Goal: Use online tool/utility

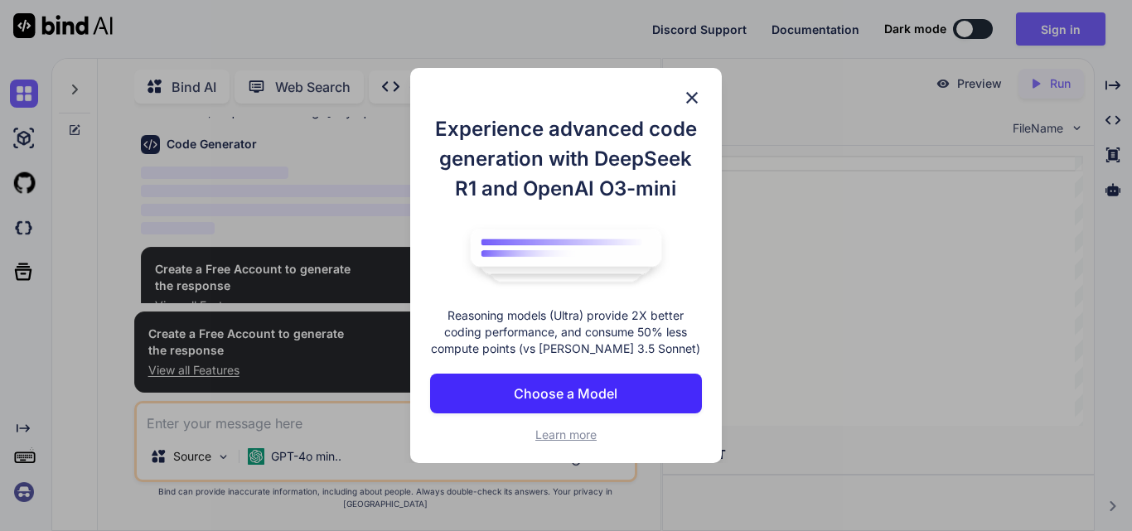
scroll to position [96, 0]
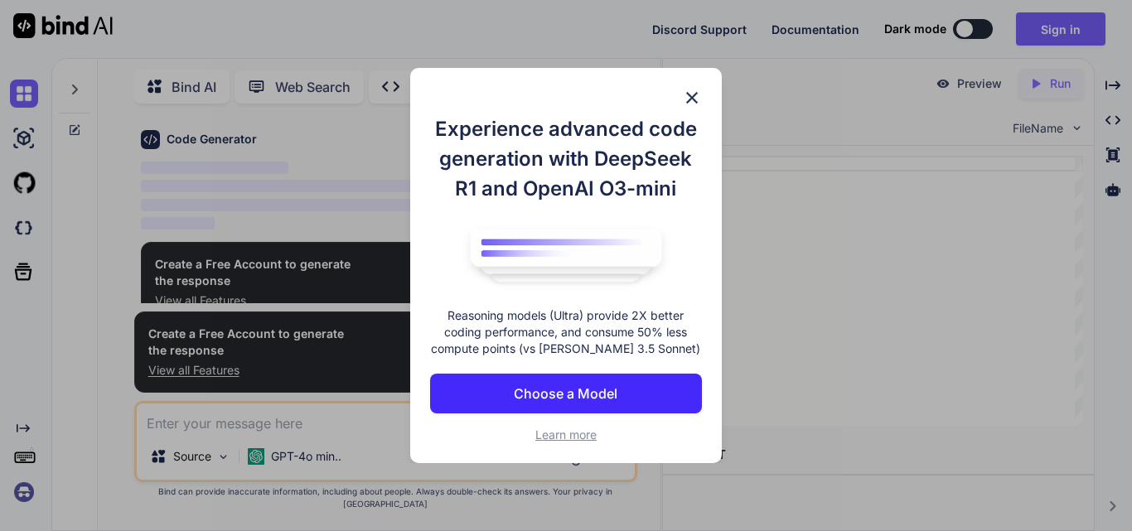
type textarea "x"
click at [684, 94] on img at bounding box center [692, 98] width 20 height 20
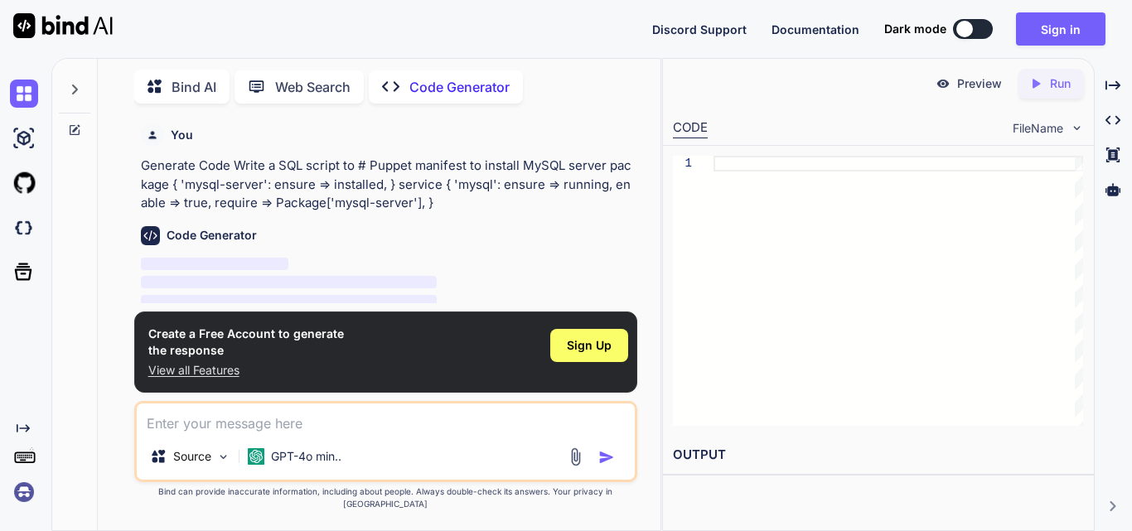
scroll to position [112, 0]
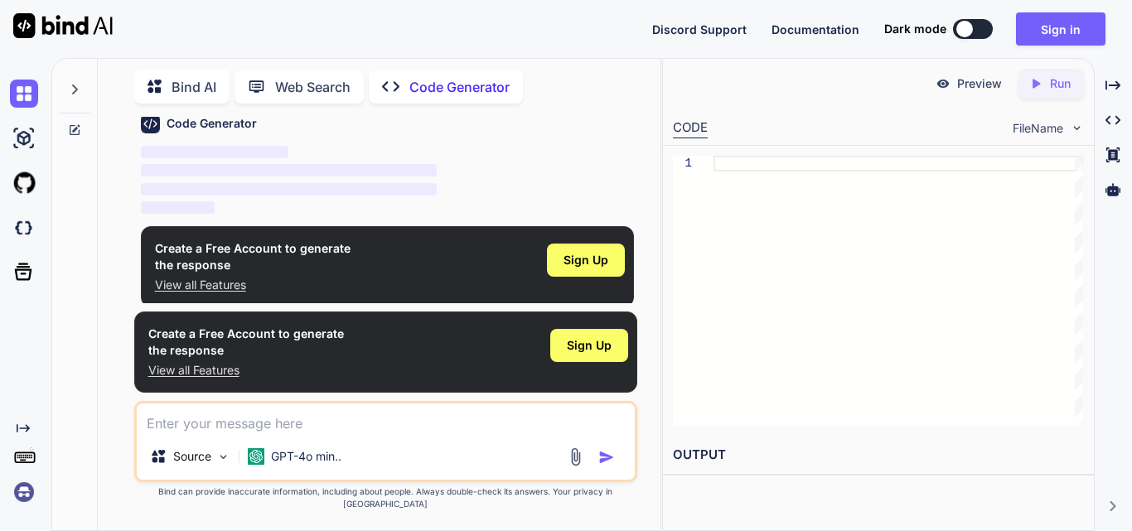
click at [606, 466] on img "button" at bounding box center [606, 457] width 17 height 17
click at [257, 433] on textarea at bounding box center [386, 418] width 498 height 30
paste textarea "# Puppet manifest to install MySQL server package { 'mysql-server': ensure => i…"
type textarea "# Puppet manifest to install MySQL server package { 'mysql-server': ensure => i…"
type textarea "x"
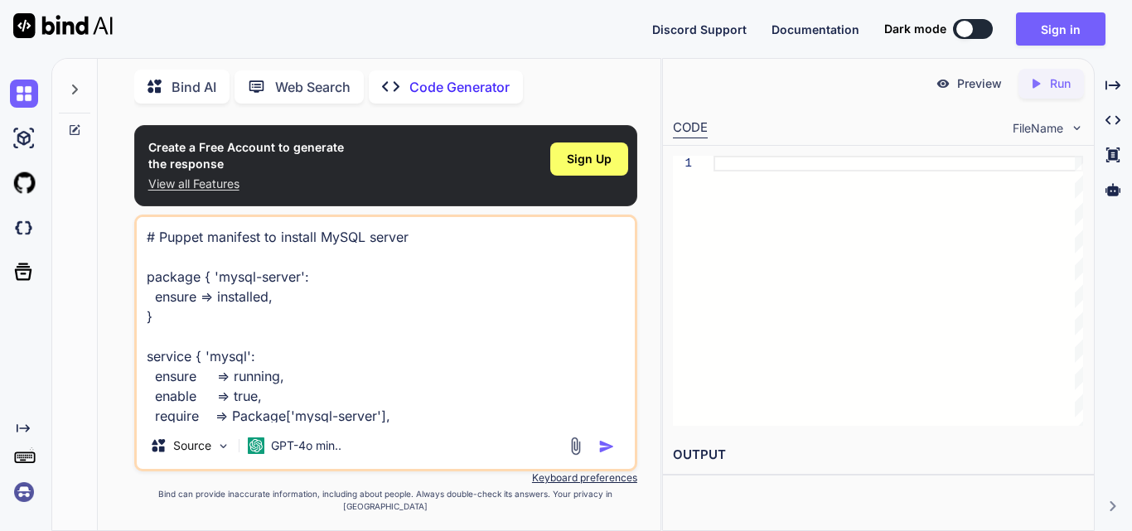
scroll to position [22, 0]
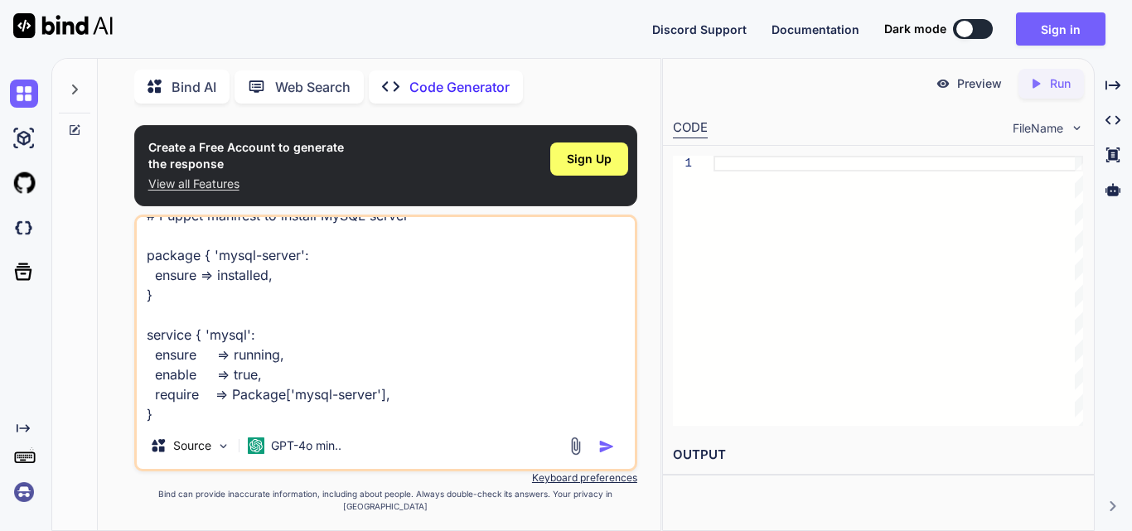
type textarea "# Puppet manifest to install MySQL server package { 'mysql-server': ensure => i…"
click at [604, 455] on img "button" at bounding box center [606, 446] width 17 height 17
click at [606, 455] on img "button" at bounding box center [606, 446] width 17 height 17
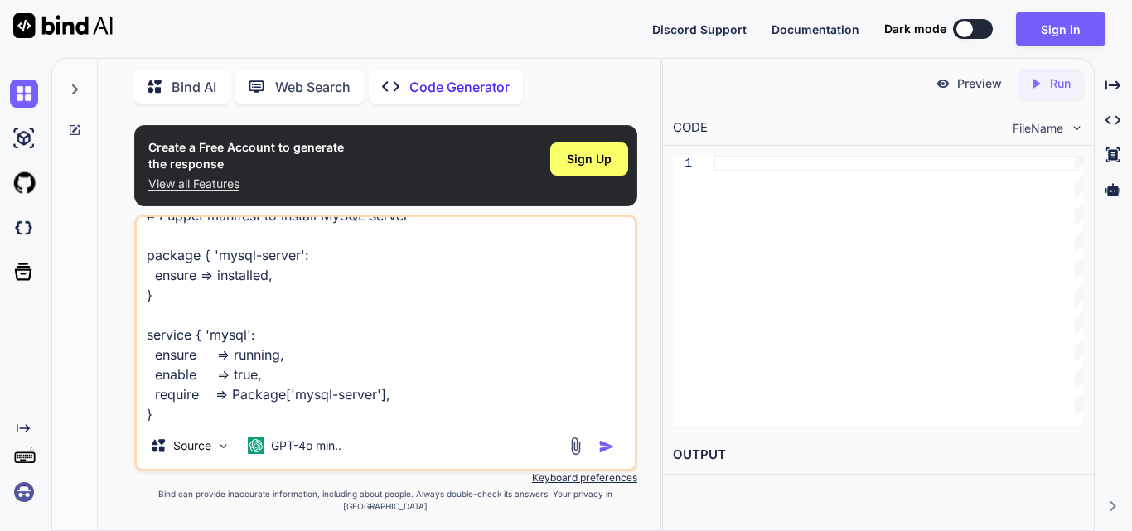
click at [751, 120] on div "CODE FileName" at bounding box center [878, 127] width 431 height 36
click at [739, 162] on div at bounding box center [897, 291] width 369 height 270
type textarea "}"
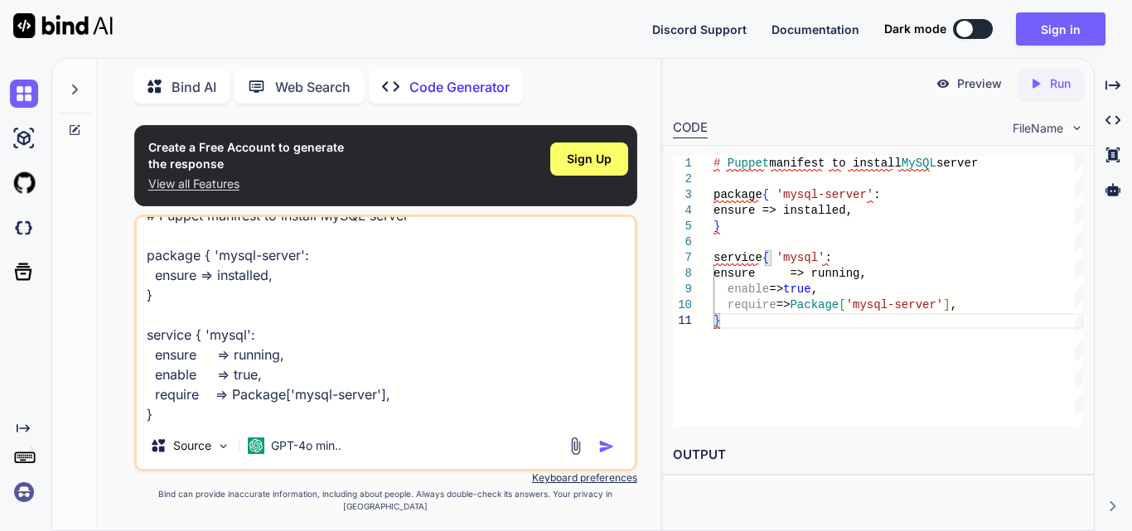
type textarea "x"
click at [1039, 81] on icon "Created with Pixso." at bounding box center [1035, 83] width 15 height 15
